Goal: Information Seeking & Learning: Learn about a topic

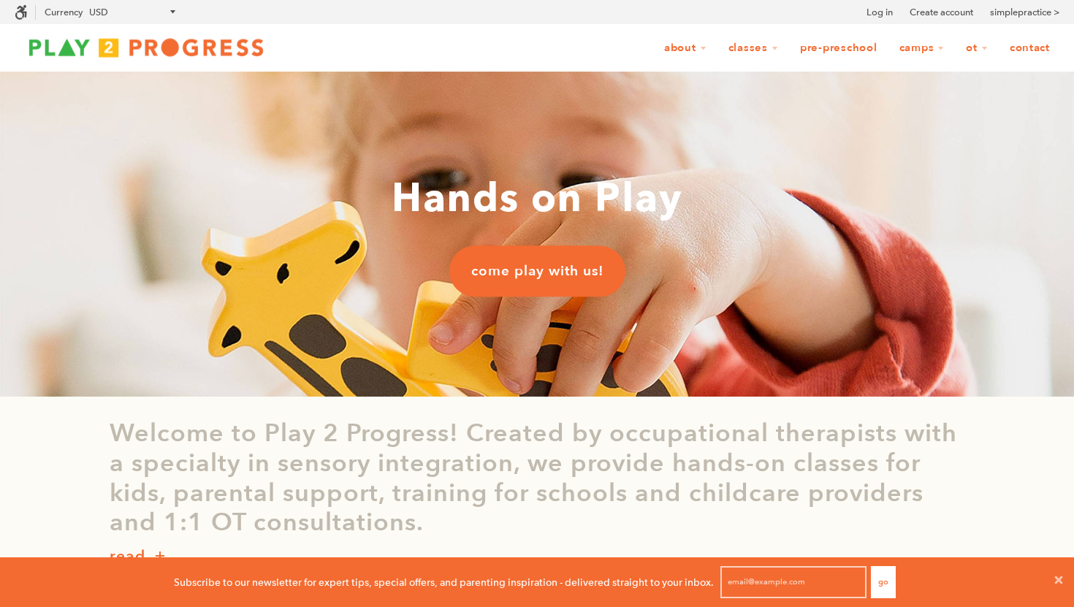
scroll to position [1, 1]
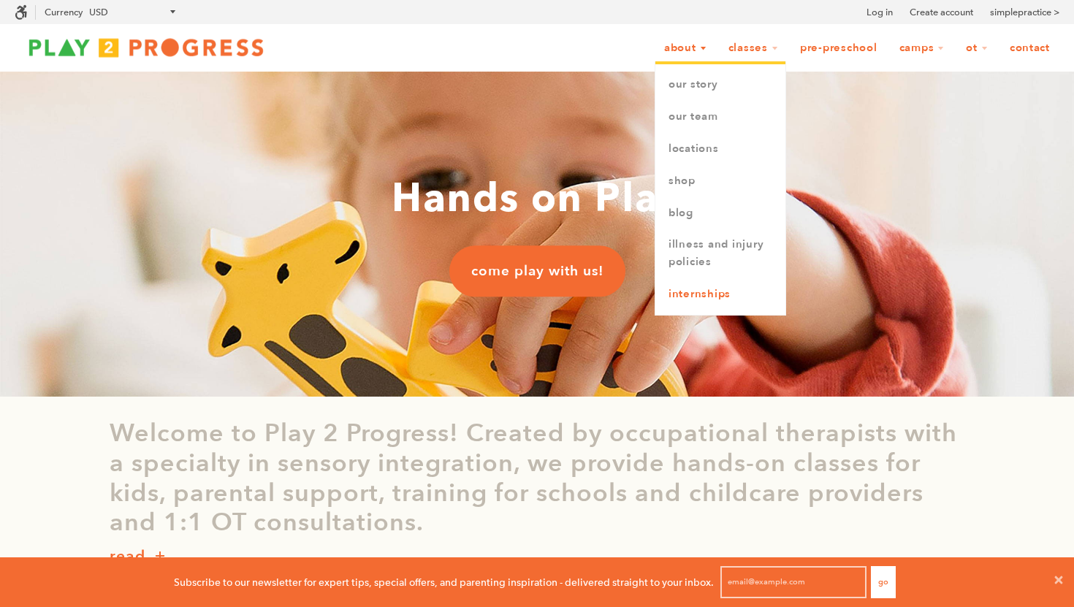
click at [711, 288] on link "Internships" at bounding box center [720, 294] width 130 height 32
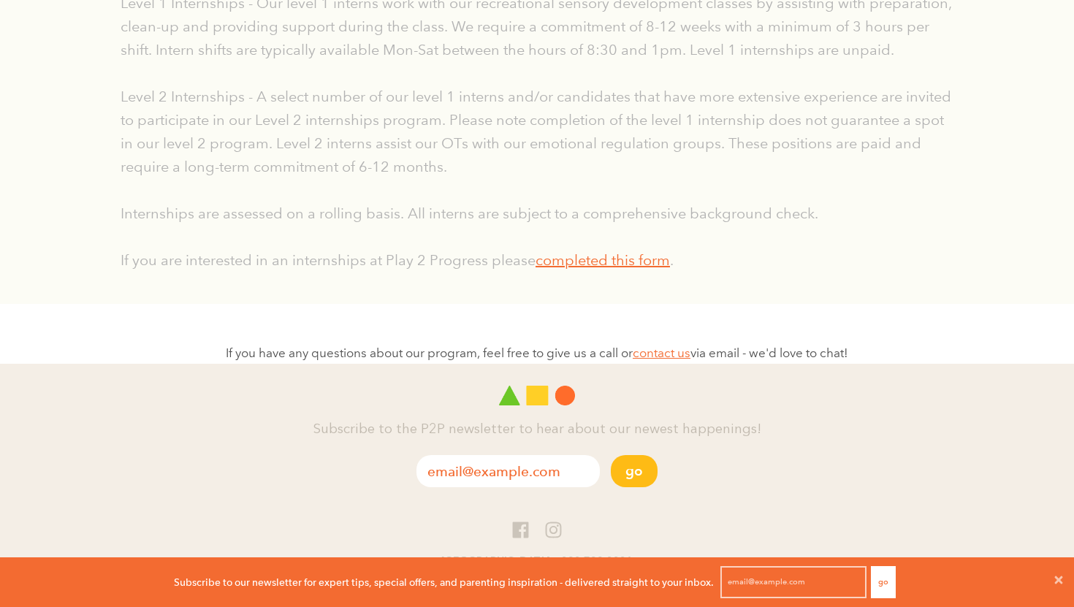
scroll to position [431, 0]
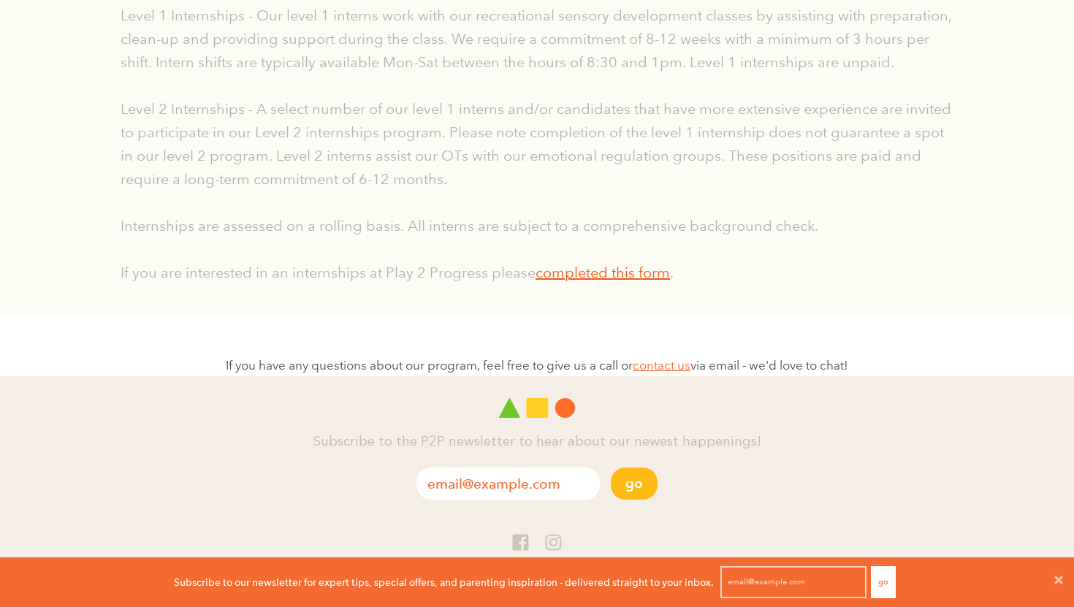
click at [653, 270] on link "completed this form" at bounding box center [602, 273] width 134 height 18
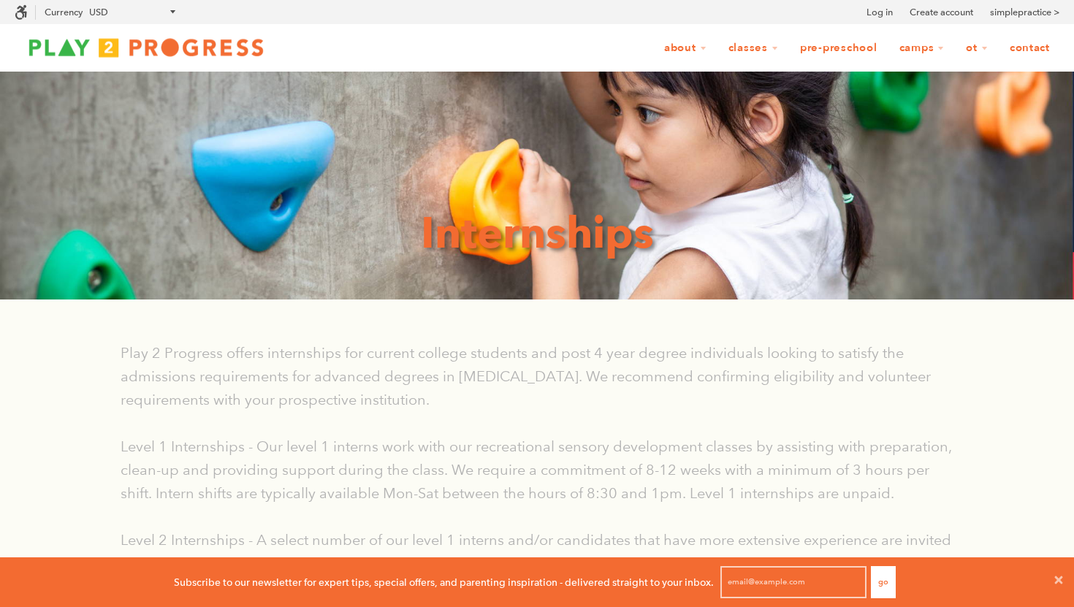
click at [1049, 50] on link "Contact" at bounding box center [1029, 48] width 59 height 28
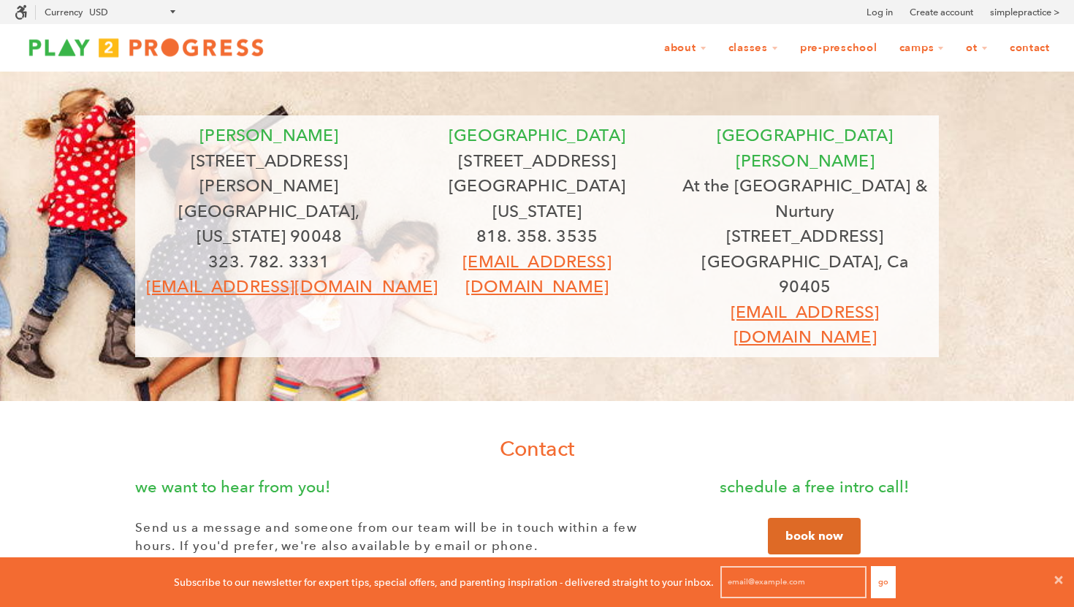
scroll to position [1, 1]
drag, startPoint x: 453, startPoint y: 156, endPoint x: 481, endPoint y: 156, distance: 27.8
click at [467, 156] on p "12205 1/2 Ventura Blvd" at bounding box center [537, 161] width 246 height 26
click at [489, 156] on p "12205 1/2 Ventura Blvd" at bounding box center [537, 161] width 246 height 26
drag, startPoint x: 422, startPoint y: 156, endPoint x: 653, endPoint y: 186, distance: 232.7
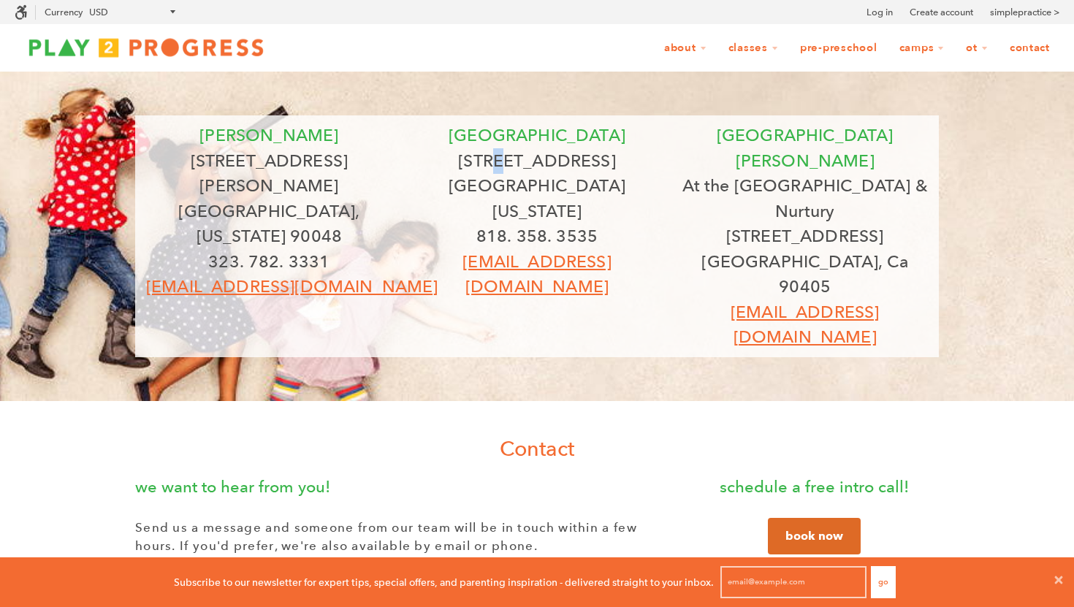
click at [653, 186] on div "studio city 12205 1/2 Ventura Blvd Studio City, California 91604 818. 358. 3535…" at bounding box center [537, 211] width 246 height 177
click at [437, 318] on div "beverly 8323 Beverly Blvd Los Angeles, California 90048 323. 782. 3331 grow@pla…" at bounding box center [537, 456] width 1074 height 768
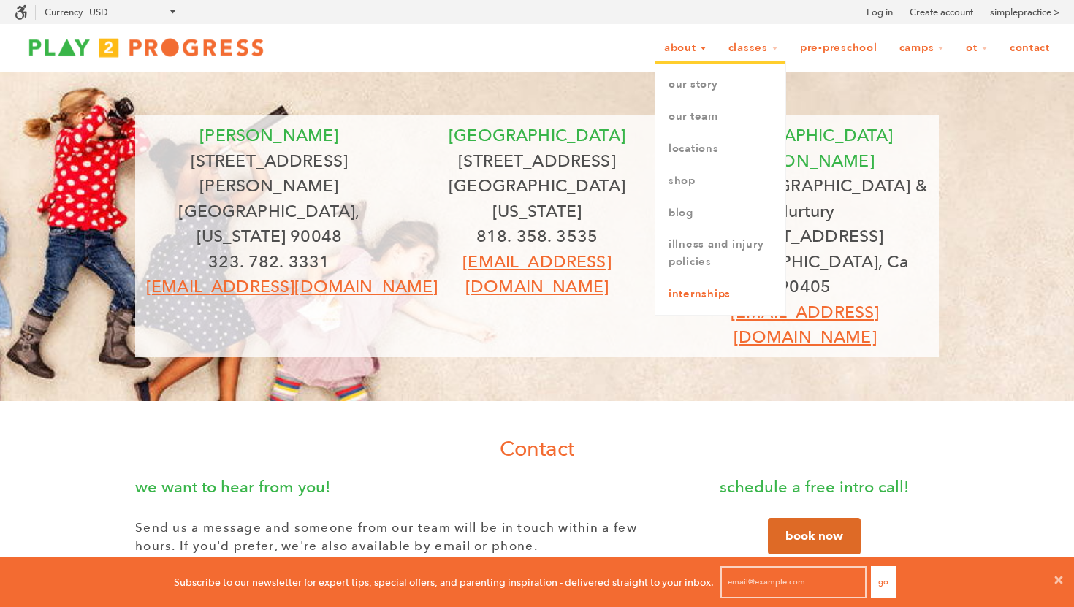
click at [688, 294] on link "Internships" at bounding box center [720, 294] width 130 height 32
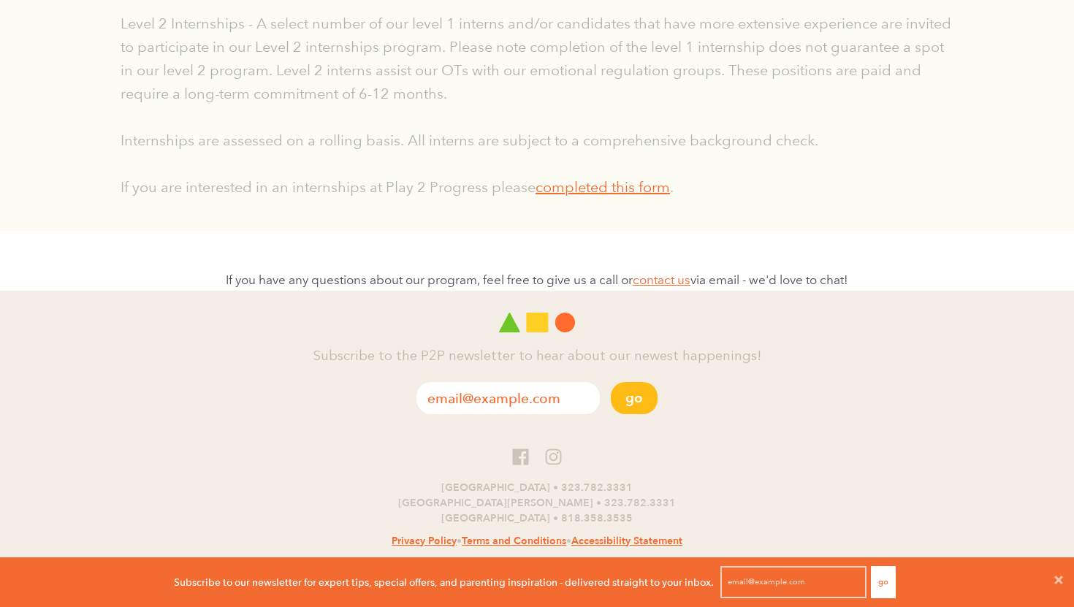
scroll to position [514, 0]
